Goal: Transaction & Acquisition: Purchase product/service

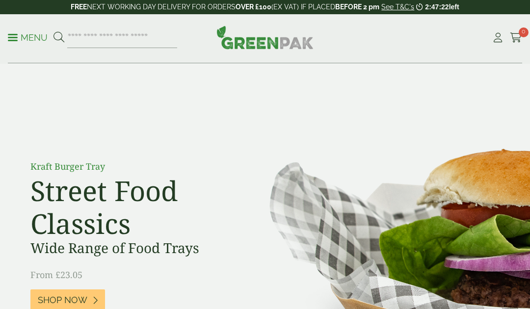
click at [493, 43] on link "My Account" at bounding box center [497, 37] width 12 height 15
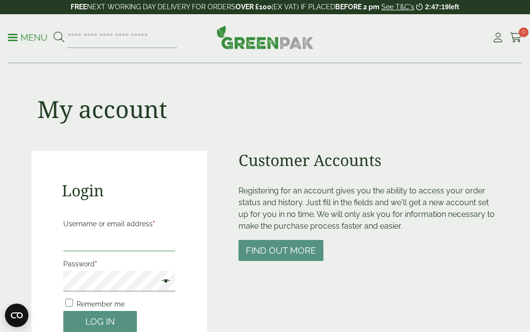
click at [159, 241] on input "Username or email address *" at bounding box center [119, 241] width 112 height 21
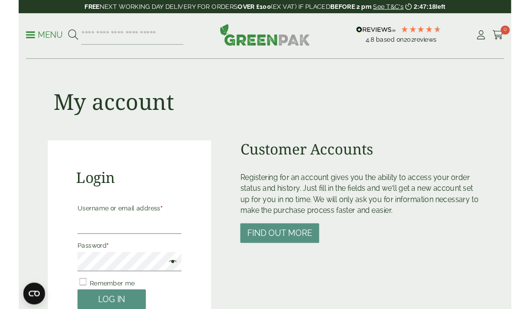
scroll to position [173, 0]
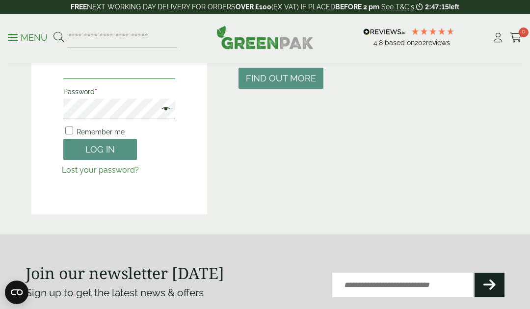
type input "**********"
click at [112, 150] on button "Log in" at bounding box center [100, 149] width 74 height 21
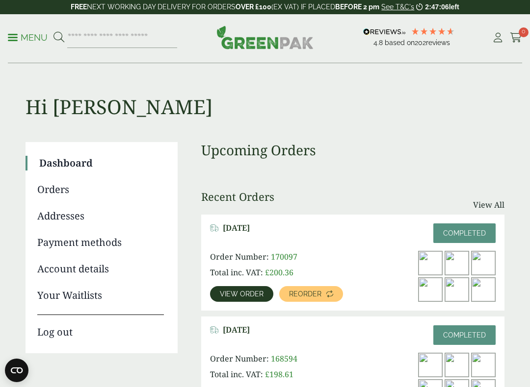
click at [319, 296] on span "Reorder" at bounding box center [305, 294] width 32 height 7
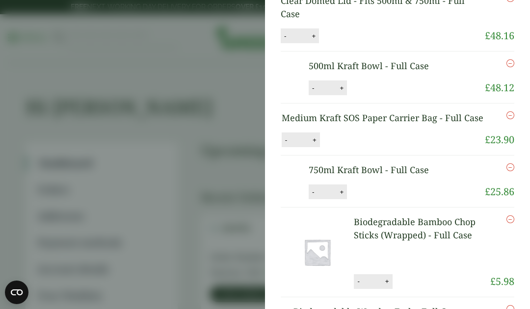
scroll to position [38, 0]
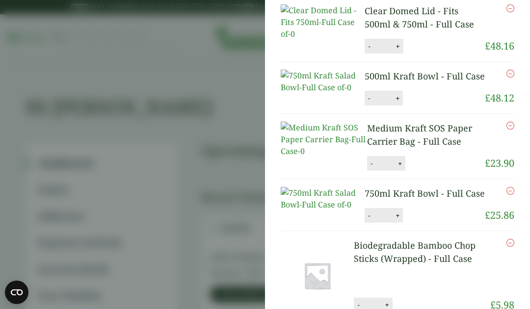
click at [395, 168] on button "+" at bounding box center [400, 163] width 10 height 8
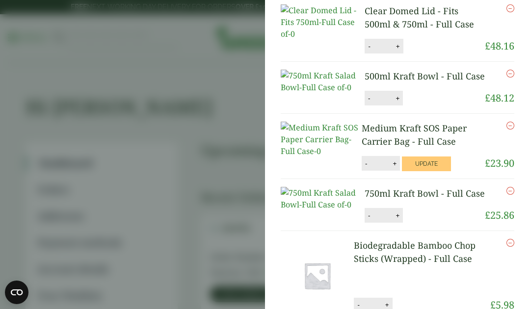
click at [389, 168] on button "+" at bounding box center [394, 163] width 10 height 8
type input "*"
click at [421, 171] on button "Update" at bounding box center [426, 163] width 49 height 15
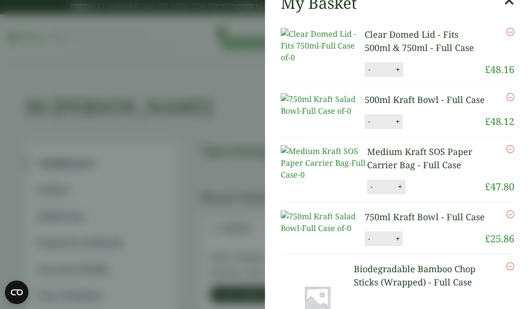
scroll to position [0, 0]
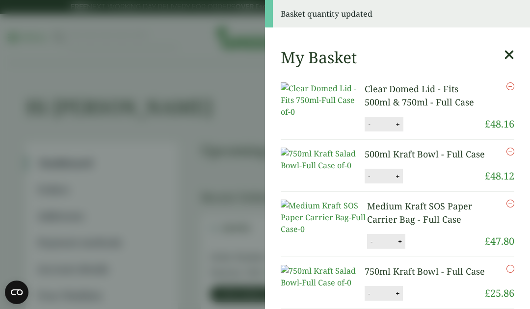
click at [395, 246] on button "+" at bounding box center [400, 241] width 10 height 8
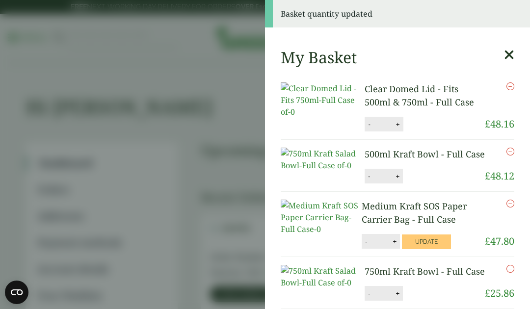
click at [362, 246] on button "-" at bounding box center [366, 241] width 8 height 8
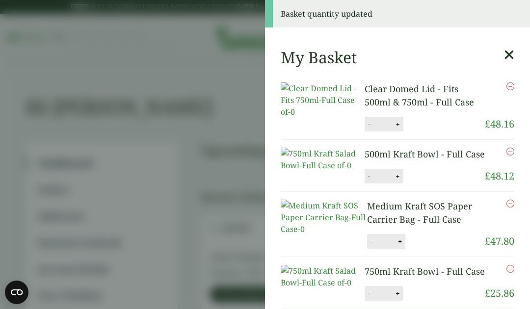
click at [395, 246] on button "+" at bounding box center [400, 241] width 10 height 8
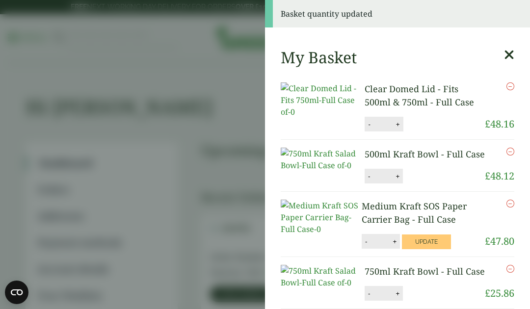
click at [362, 246] on button "-" at bounding box center [366, 241] width 8 height 8
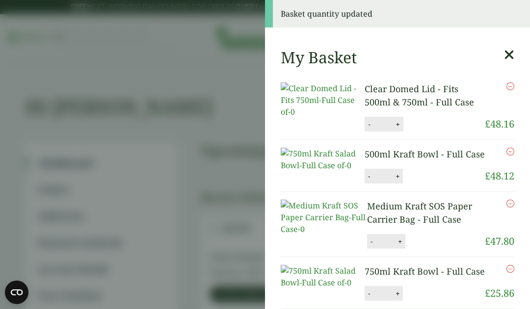
click at [367, 246] on button "-" at bounding box center [371, 241] width 8 height 8
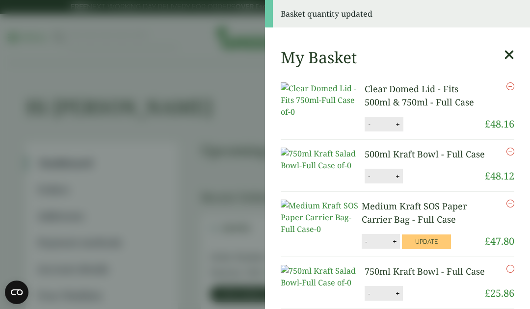
click at [362, 246] on button "-" at bounding box center [366, 241] width 8 height 8
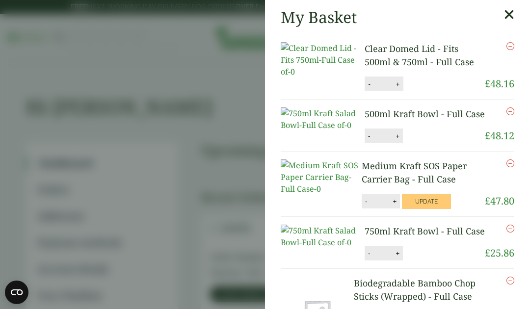
click at [362, 205] on button "-" at bounding box center [366, 201] width 8 height 8
type input "*"
click at [393, 87] on button "+" at bounding box center [398, 84] width 10 height 8
type input "*"
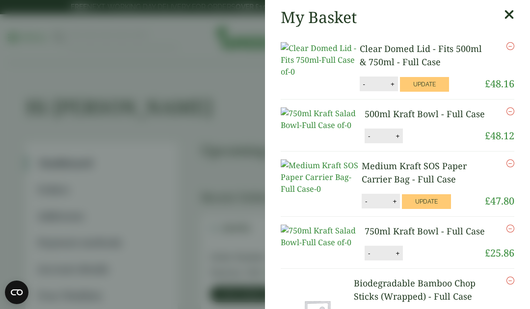
click at [424, 79] on button "Update" at bounding box center [424, 84] width 49 height 15
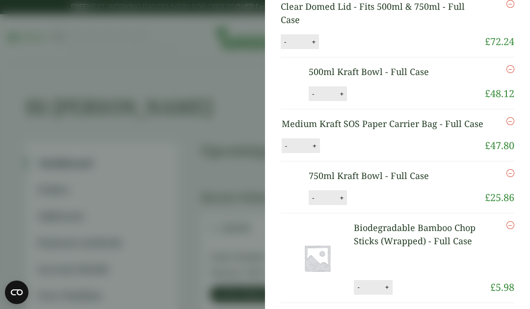
scroll to position [81, 0]
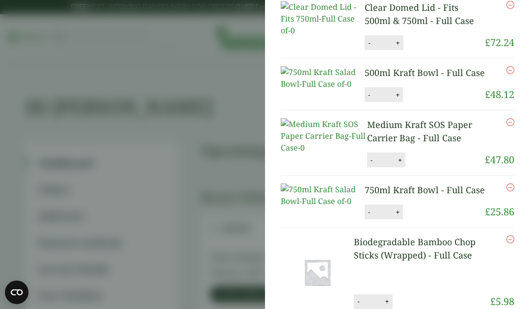
click at [367, 164] on button "-" at bounding box center [371, 160] width 8 height 8
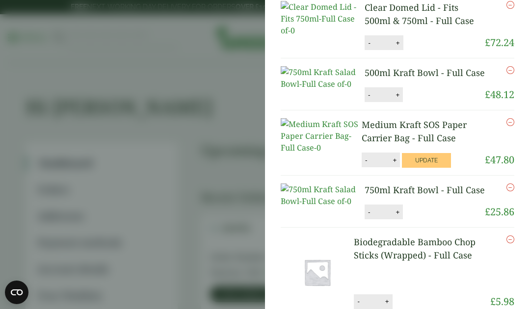
click at [362, 164] on button "-" at bounding box center [366, 160] width 8 height 8
type input "*"
click at [411, 168] on button "Update" at bounding box center [426, 160] width 49 height 15
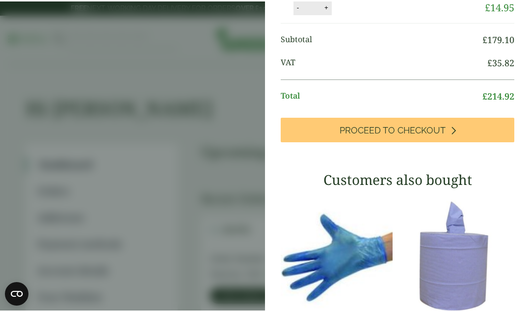
scroll to position [417, 0]
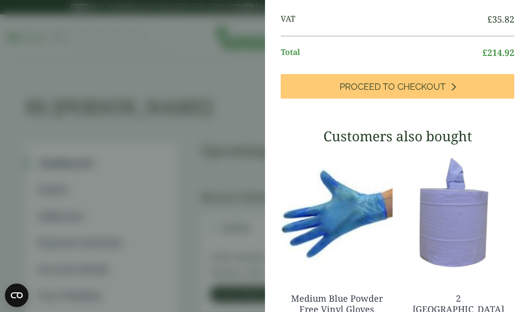
type input "*"
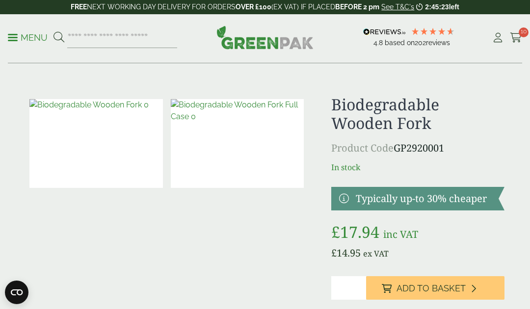
click at [354, 290] on input "*" at bounding box center [348, 288] width 35 height 24
click at [527, 31] on span "10" at bounding box center [523, 32] width 10 height 10
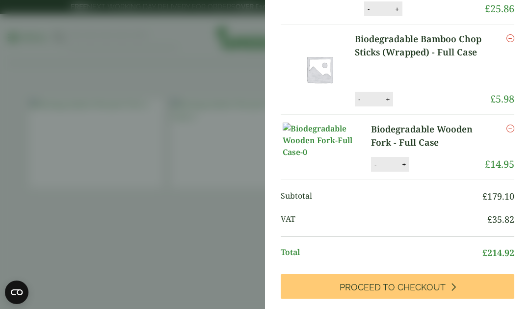
scroll to position [273, 0]
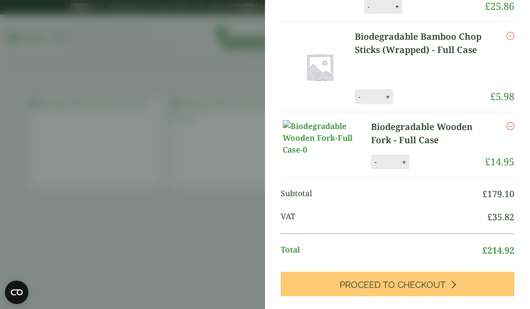
click at [351, 155] on img at bounding box center [326, 137] width 88 height 35
click at [371, 166] on button "-" at bounding box center [375, 162] width 8 height 8
type input "*"
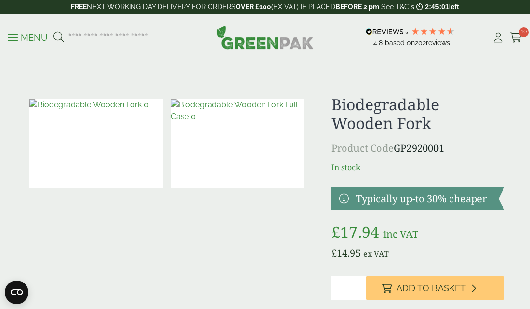
click at [353, 291] on input "*" at bounding box center [348, 288] width 35 height 24
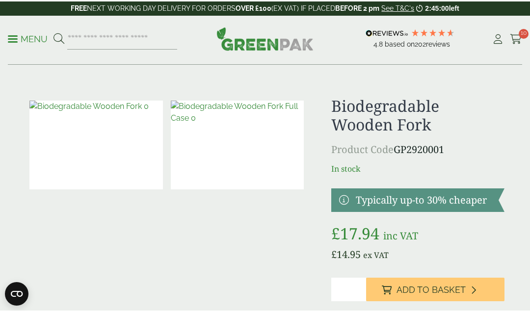
scroll to position [44, 0]
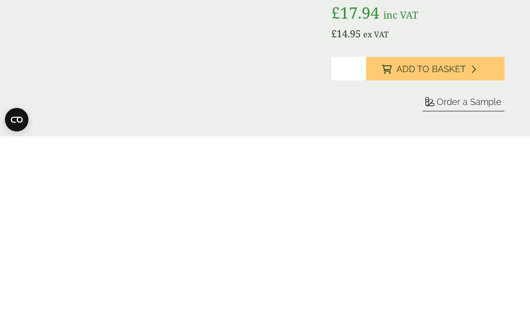
type input "*"
click at [463, 239] on span "Add to Basket" at bounding box center [430, 244] width 69 height 11
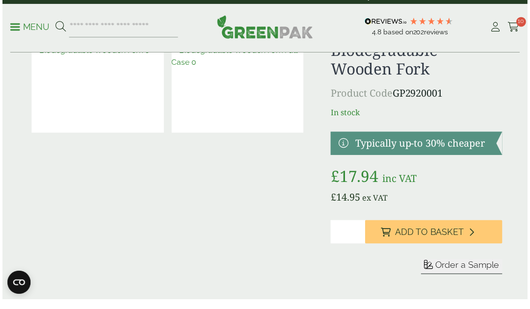
scroll to position [0, 0]
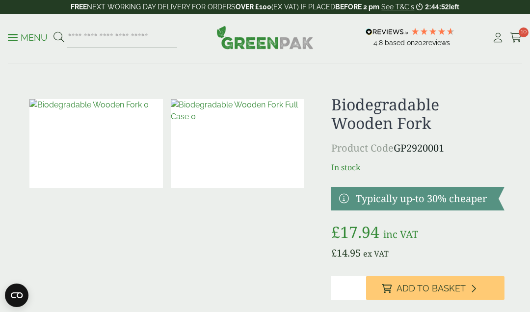
click at [517, 38] on icon at bounding box center [515, 38] width 12 height 10
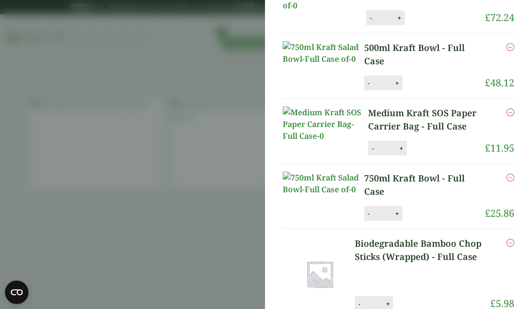
scroll to position [147, 0]
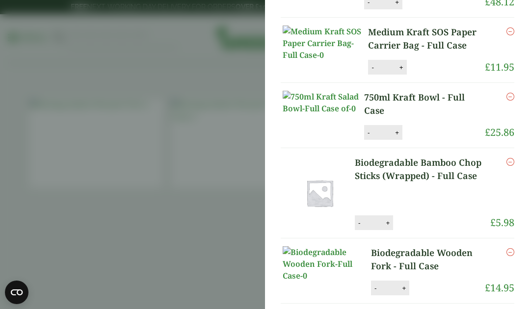
click at [508, 256] on icon "Remove this item" at bounding box center [510, 252] width 8 height 8
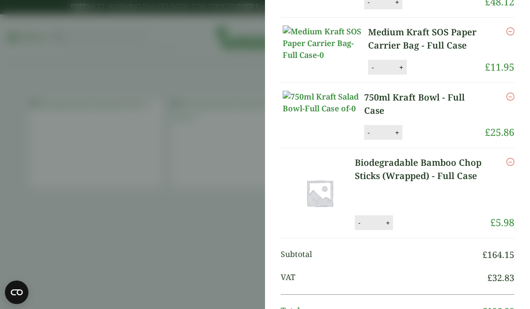
click at [234, 237] on aside "My Basket Clear Domed Lid - Fits 500ml & 750ml - Full Case Clear Domed Lid - Fi…" at bounding box center [265, 154] width 530 height 309
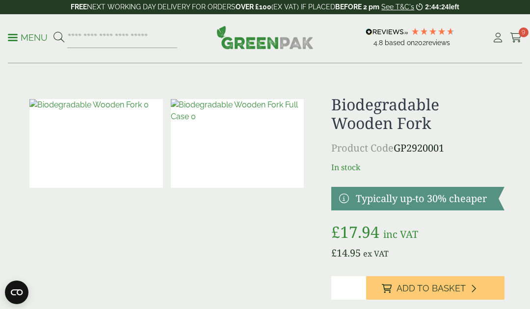
click at [17, 39] on p "Menu" at bounding box center [28, 38] width 40 height 12
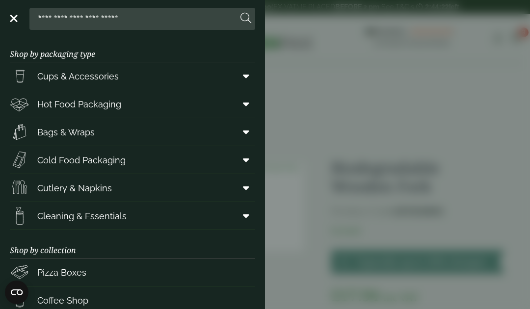
click at [147, 183] on link "Cutlery & Napkins" at bounding box center [132, 187] width 245 height 27
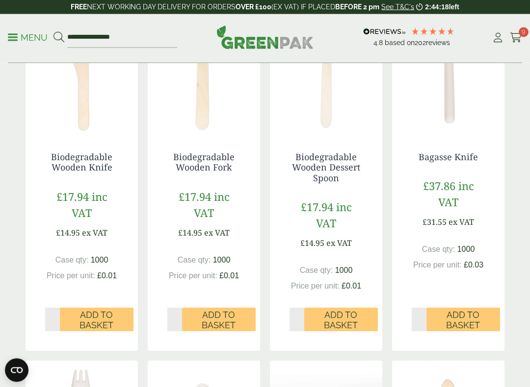
scroll to position [278, 0]
click at [356, 320] on span "Add to Basket" at bounding box center [341, 320] width 60 height 21
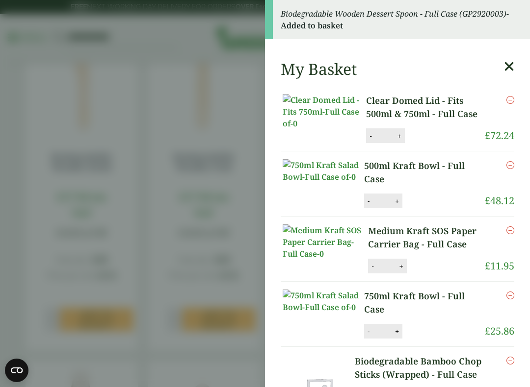
scroll to position [0, 0]
click at [172, 275] on aside "Biodegradable Wooden Dessert Spoon - Full Case (GP2920003) - Added to basket My…" at bounding box center [265, 193] width 530 height 387
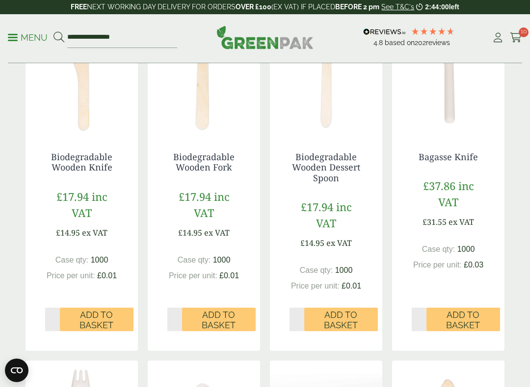
click at [522, 30] on span "10" at bounding box center [523, 32] width 10 height 10
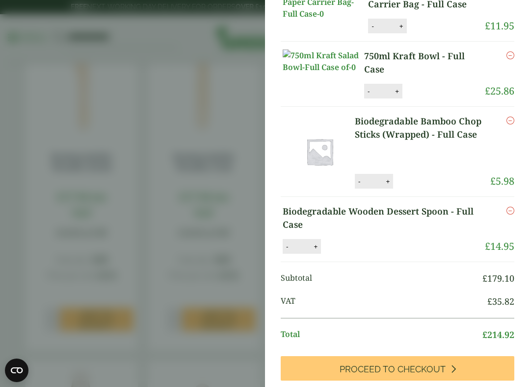
scroll to position [188, 0]
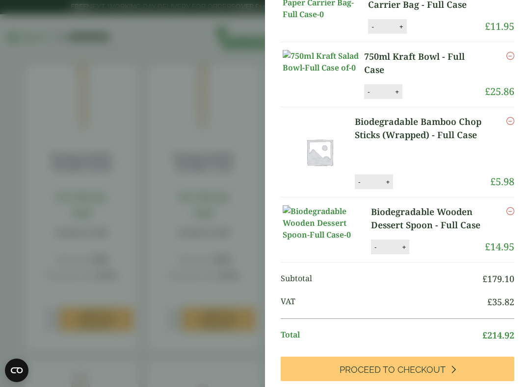
click at [355, 186] on button "-" at bounding box center [359, 182] width 8 height 8
type input "*"
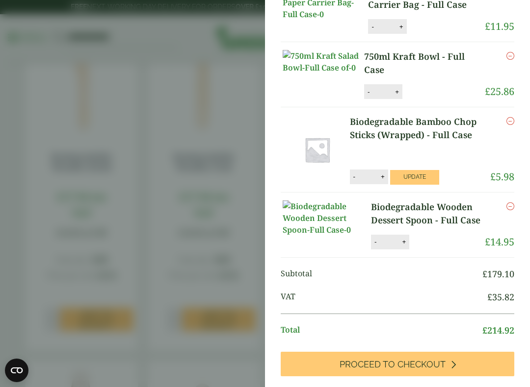
click at [416, 185] on button "Update" at bounding box center [414, 177] width 49 height 15
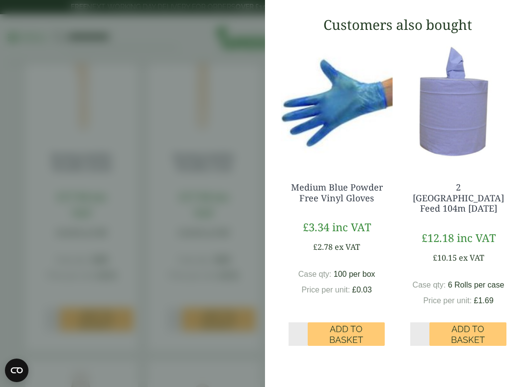
scroll to position [619, 0]
click at [358, 324] on span "Add to Basket" at bounding box center [345, 334] width 63 height 21
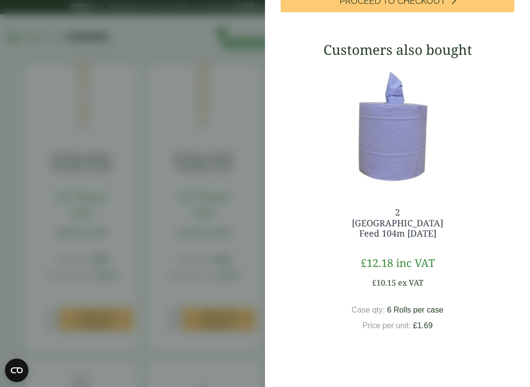
scroll to position [41, 0]
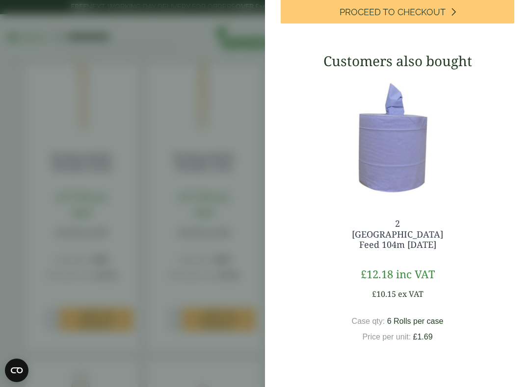
click at [426, 332] on span "Add to Basket" at bounding box center [406, 370] width 63 height 21
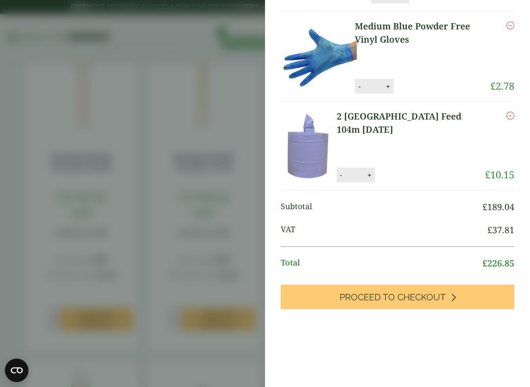
scroll to position [449, 0]
click at [479, 301] on link "Proceed to Checkout" at bounding box center [396, 297] width 233 height 25
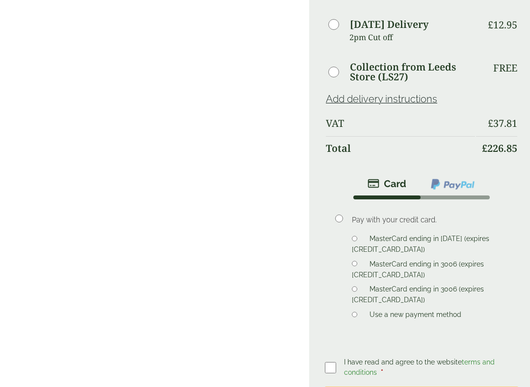
scroll to position [546, 0]
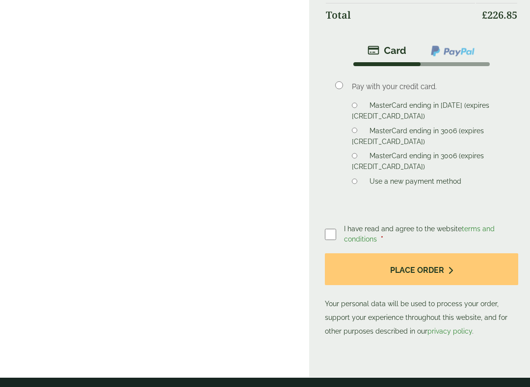
click at [449, 273] on button "Place order" at bounding box center [421, 270] width 193 height 32
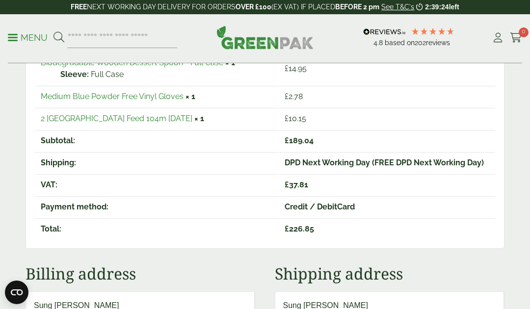
scroll to position [385, 0]
